Goal: Navigation & Orientation: Find specific page/section

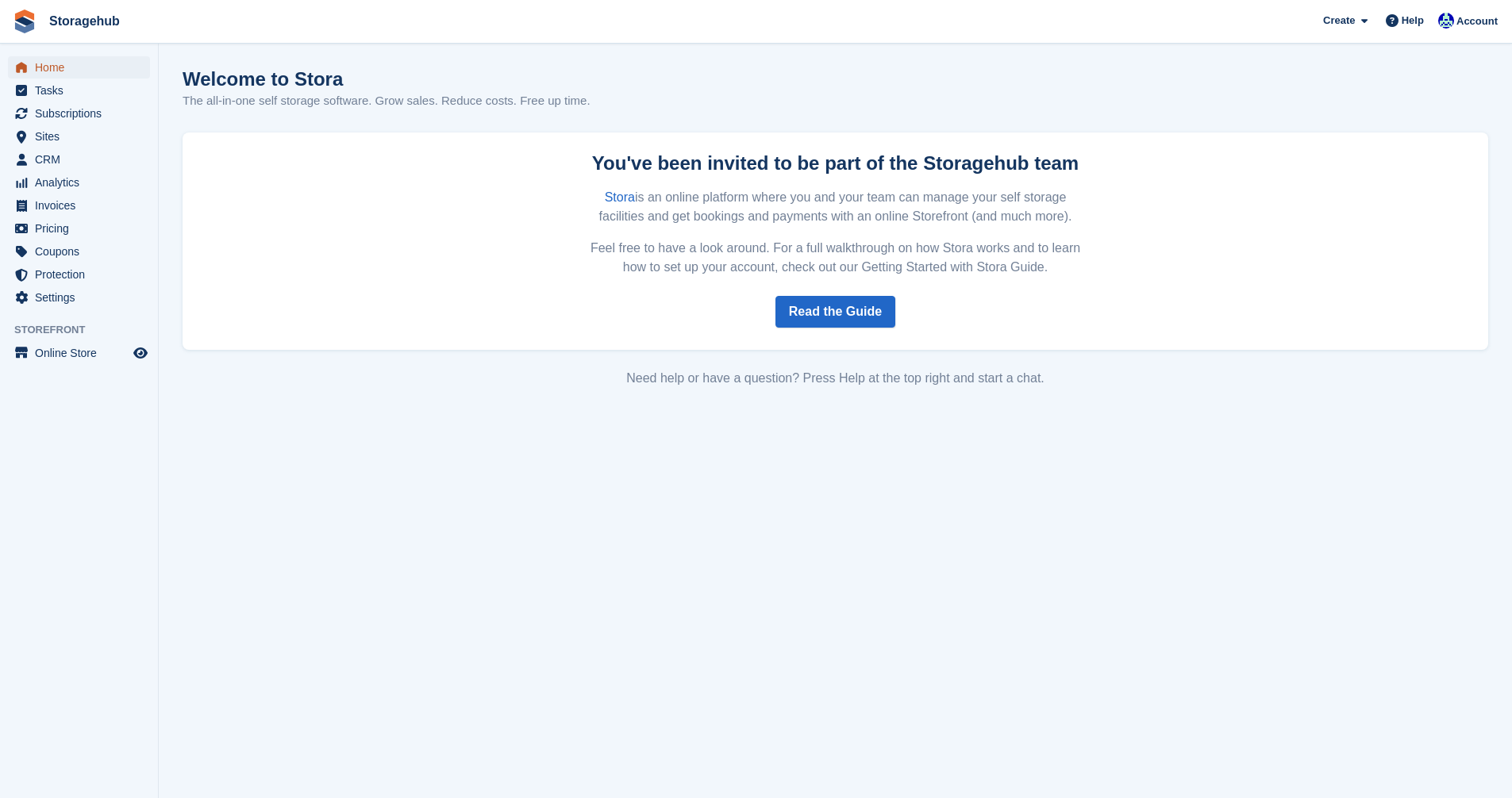
click at [60, 70] on span "Home" at bounding box center [82, 67] width 95 height 22
